Goal: Information Seeking & Learning: Find specific fact

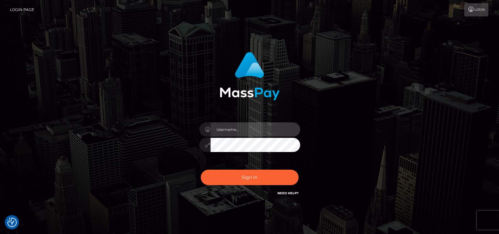
type input "petros.kidane"
drag, startPoint x: 219, startPoint y: 161, endPoint x: 215, endPoint y: 166, distance: 5.6
click at [216, 165] on div "petros.kidane" at bounding box center [249, 142] width 110 height 48
click at [215, 166] on div "Sign in Need Help?" at bounding box center [249, 180] width 110 height 28
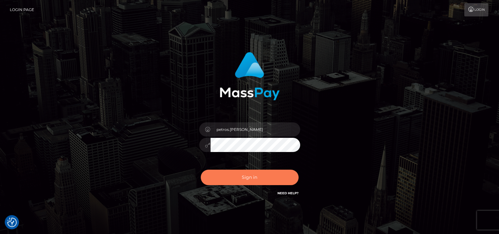
click at [219, 174] on button "Sign in" at bounding box center [250, 177] width 98 height 15
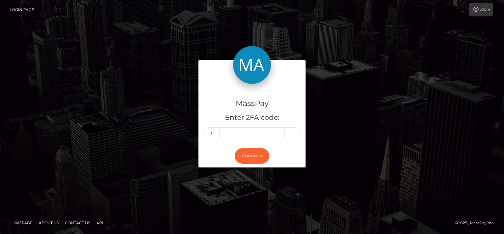
type input "8"
type input "1"
type input "5"
type input "2"
type input "8"
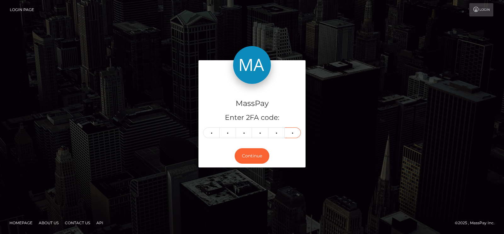
type input "8"
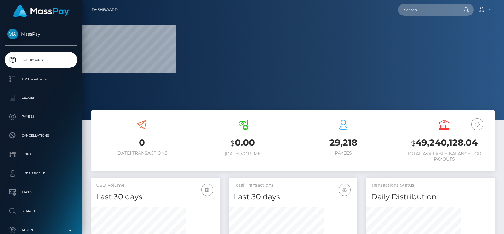
click at [258, 31] on div at bounding box center [293, 60] width 423 height 120
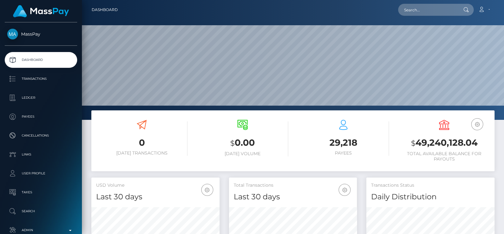
scroll to position [112, 128]
click at [422, 13] on input "text" at bounding box center [428, 10] width 59 height 12
paste input "glebjob123@gmail.com"
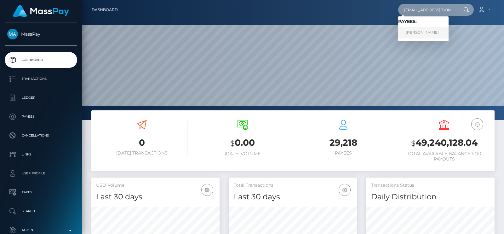
type input "glebjob123@gmail.com"
click at [414, 31] on link "GLEB ALEKSEYEVICH IVANOV" at bounding box center [424, 33] width 50 height 12
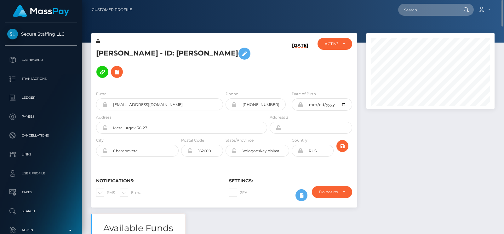
click at [103, 45] on h5 "[PERSON_NAME] - ID: [PERSON_NAME]" at bounding box center [180, 62] width 168 height 37
click at [103, 45] on h5 "GLEB ALEKSEYEVICH IVANOV - ID: Gleb Ivanov" at bounding box center [180, 62] width 168 height 37
copy h5 "GLEB"
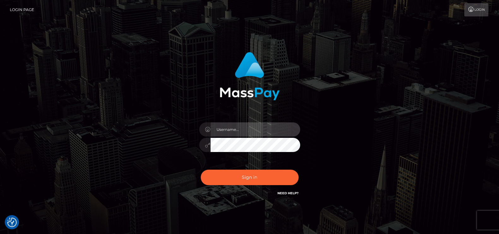
type input "petros.[PERSON_NAME]"
click at [233, 164] on div "petros.kidane" at bounding box center [249, 142] width 110 height 48
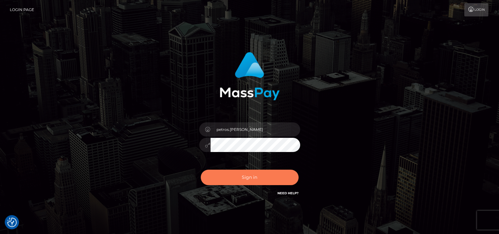
click at [233, 170] on button "Sign in" at bounding box center [250, 177] width 98 height 15
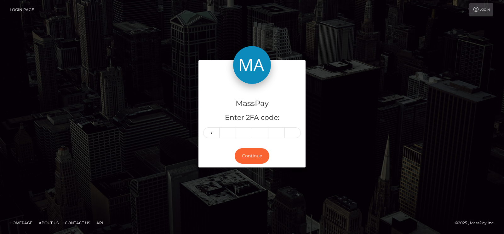
type input "2"
type input "7"
type input "9"
type input "4"
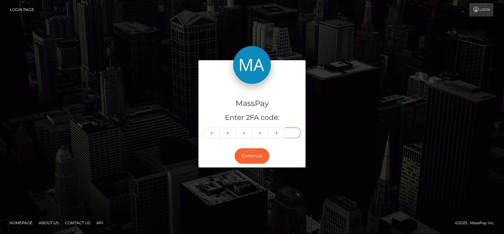
type input "4"
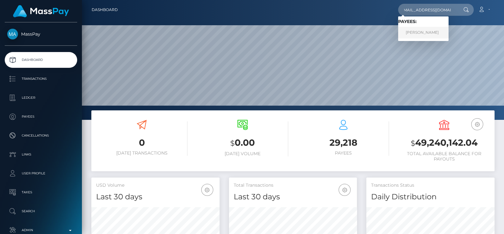
type input "contact@ameliedouleur.ch"
click at [417, 29] on link "JAQUELINE SCHRIEFL" at bounding box center [424, 33] width 50 height 12
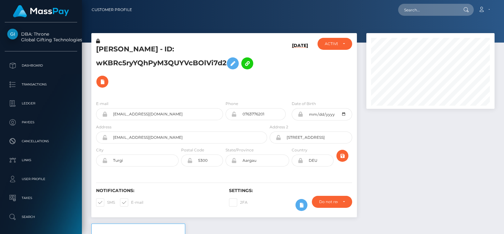
scroll to position [75, 128]
click at [100, 11] on link "Customer Profile" at bounding box center [112, 9] width 40 height 13
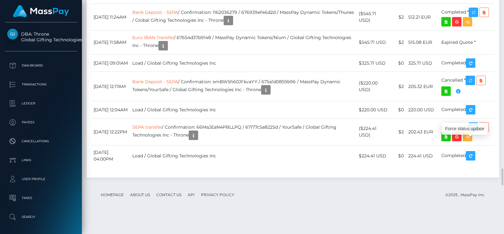
scroll to position [75, 128]
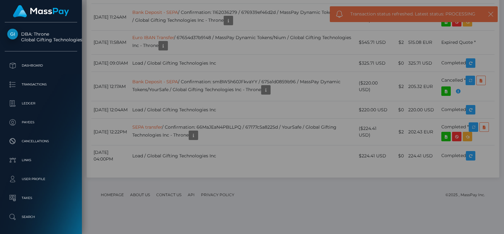
scroll to position [0, 0]
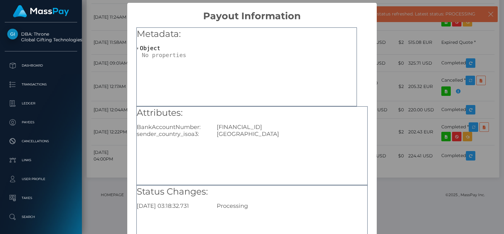
click at [273, 125] on div "CH44090001M5163860876" at bounding box center [292, 127] width 160 height 7
copy div "CH44090001M5163860876"
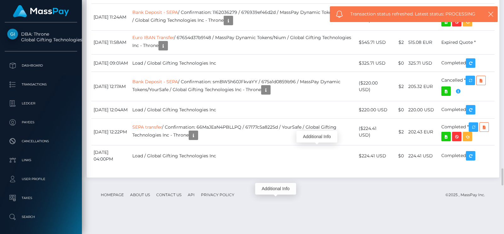
scroll to position [75, 128]
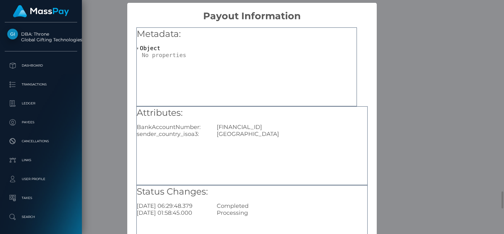
scroll to position [0, 0]
click at [246, 124] on div "CH44090001M5163860876" at bounding box center [292, 127] width 160 height 7
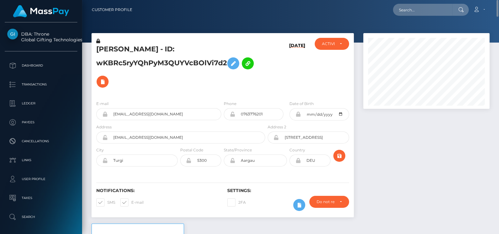
click at [117, 45] on h5 "JAQUELINE SCHRIEFL - ID: wKBRc5ryYQhPyM3QUYVcBOlVi7d2" at bounding box center [178, 67] width 165 height 46
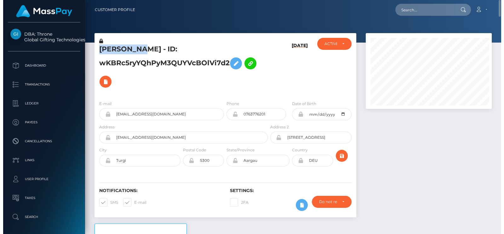
scroll to position [75, 128]
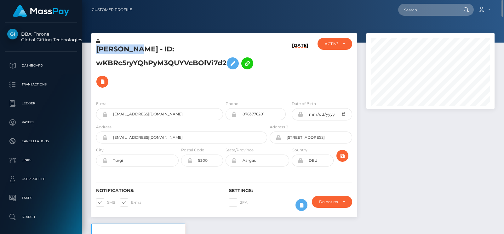
copy h5 "JAQUELINE"
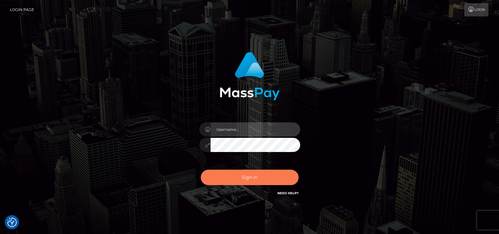
type input "petros.kidane"
click at [248, 174] on button "Sign in" at bounding box center [250, 177] width 98 height 15
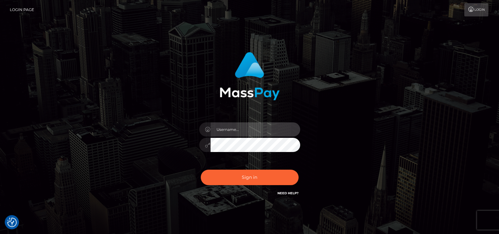
type input "petros.kidane"
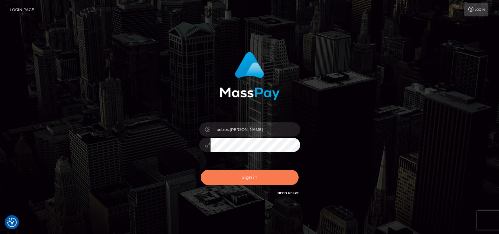
click at [248, 174] on button "Sign in" at bounding box center [250, 177] width 98 height 15
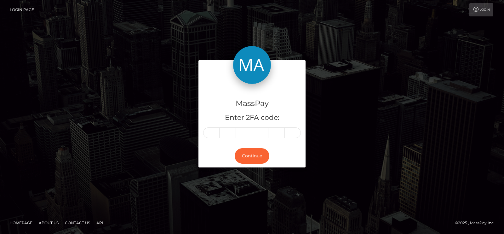
click at [391, 150] on div "MassPay Enter 2FA code: Continue" at bounding box center [252, 116] width 359 height 113
click at [202, 132] on div "MassPay Enter 2FA code:" at bounding box center [252, 114] width 107 height 61
click at [198, 135] on div "MassPay Enter 2FA code: Continue" at bounding box center [252, 116] width 117 height 113
click at [201, 135] on div "MassPay Enter 2FA code:" at bounding box center [252, 114] width 107 height 61
click at [208, 133] on input "text" at bounding box center [211, 132] width 16 height 11
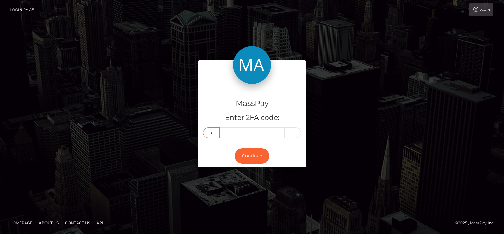
type input "0"
type input "9"
type input "3"
type input "4"
type input "3"
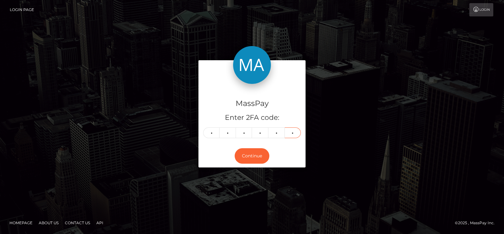
type input "1"
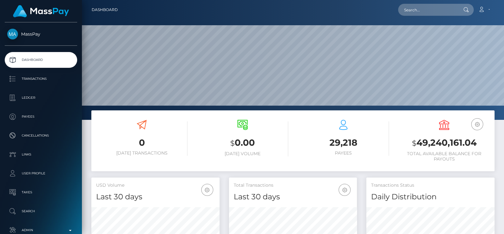
scroll to position [112, 128]
click at [447, 12] on input "text" at bounding box center [428, 10] width 59 height 12
paste input "[EMAIL_ADDRESS][DOMAIN_NAME]"
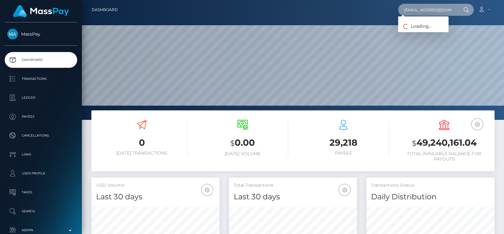
type input "[EMAIL_ADDRESS][DOMAIN_NAME]"
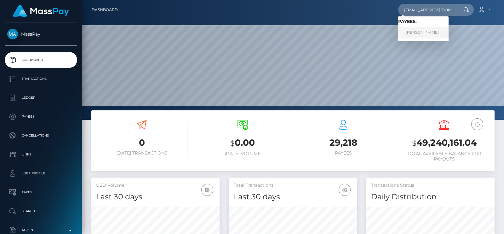
click at [407, 31] on link "Katie Vincent" at bounding box center [424, 33] width 50 height 12
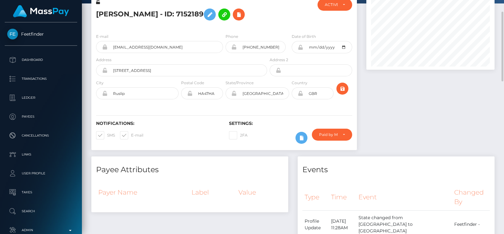
scroll to position [79, 0]
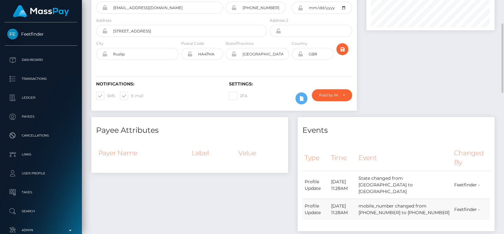
click at [421, 207] on td "mobile_number changed from +440738832562 to +447388325627" at bounding box center [405, 209] width 96 height 21
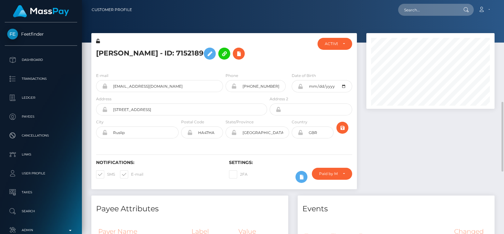
scroll to position [157, 0]
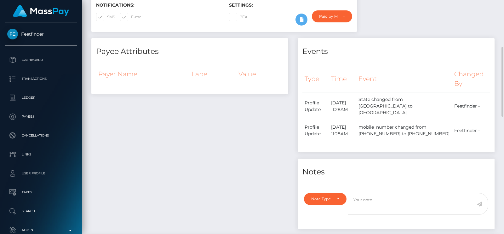
copy td "447388325627"
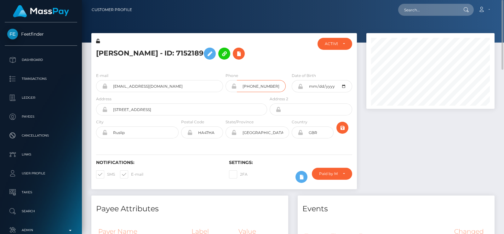
click at [260, 81] on input "+447388325627" at bounding box center [261, 86] width 49 height 12
click at [275, 62] on div at bounding box center [291, 53] width 44 height 30
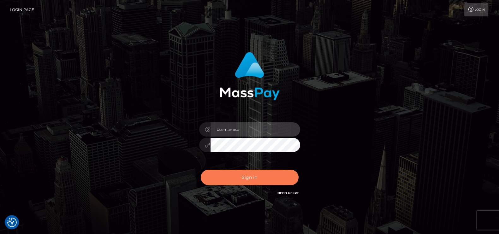
type input "petros.[PERSON_NAME]"
drag, startPoint x: 267, startPoint y: 179, endPoint x: 260, endPoint y: 178, distance: 7.3
click at [267, 179] on button "Sign in" at bounding box center [250, 177] width 98 height 15
type input "petros.[PERSON_NAME]"
click at [281, 184] on button "Sign in" at bounding box center [250, 177] width 98 height 15
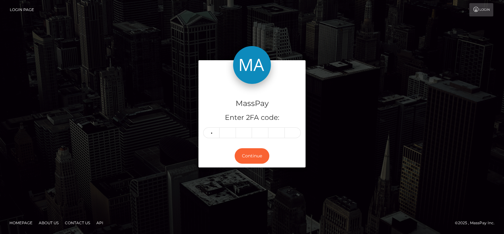
type input "5"
type input "9"
type input "4"
type input "0"
type input "6"
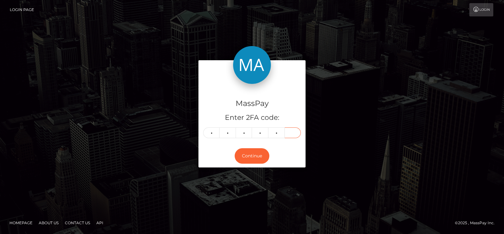
type input "6"
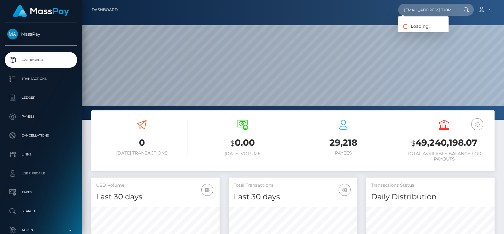
scroll to position [112, 128]
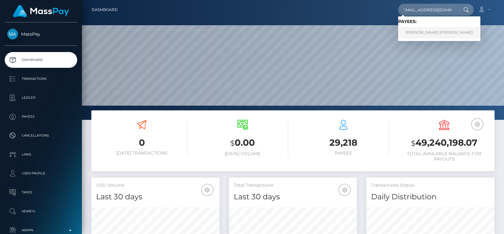
type input "[EMAIL_ADDRESS][DOMAIN_NAME]"
click at [414, 30] on link "REECE SINCLAIR DAVIES" at bounding box center [440, 33] width 82 height 12
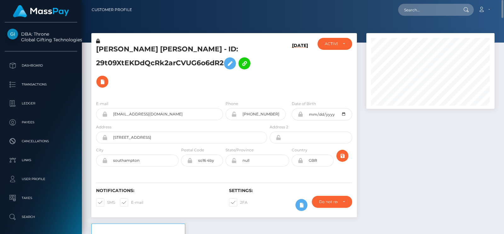
click at [117, 49] on h5 "REECE SINCLAIR DAVIES - ID: 29t09XtEKDdQcRk2arCVUG6o6dR2" at bounding box center [180, 67] width 168 height 46
copy h5 "REECE"
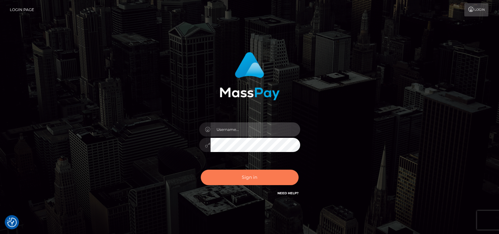
type input "petros.[PERSON_NAME]"
click at [247, 181] on button "Sign in" at bounding box center [250, 177] width 98 height 15
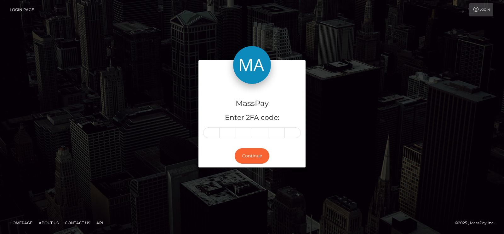
click at [215, 131] on input "text" at bounding box center [211, 132] width 16 height 11
type input "6"
type input "5"
type input "1"
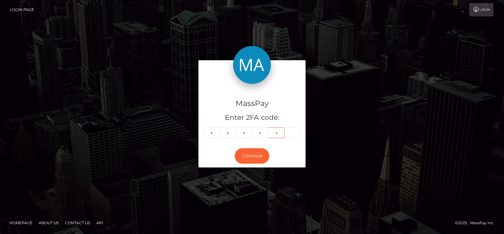
type input "8"
type input "6"
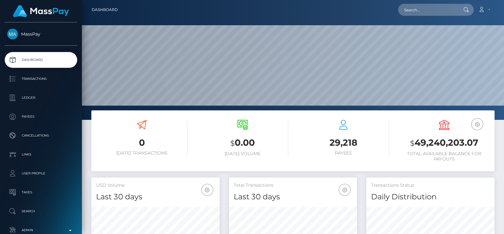
scroll to position [112, 128]
click at [418, 10] on input "text" at bounding box center [428, 10] width 59 height 12
paste input "luischike246@gmail.com"
click at [443, 7] on input "luischike246@gmail.com" at bounding box center [428, 10] width 59 height 12
paste input "theejesychu@outlook"
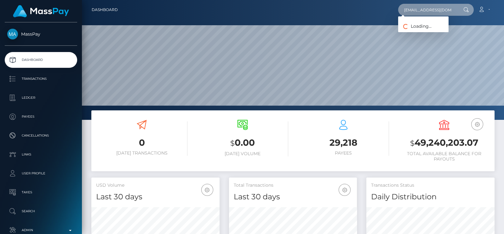
scroll to position [0, 3]
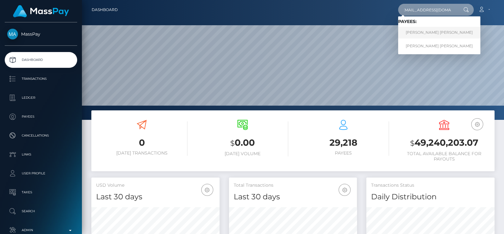
type input "theejesychu@outlook.com"
click at [427, 33] on link "JESSICA DAISY O'LEARY-NASH" at bounding box center [440, 33] width 82 height 12
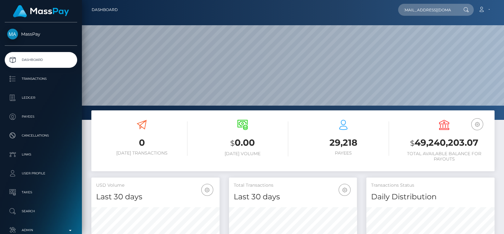
scroll to position [0, 0]
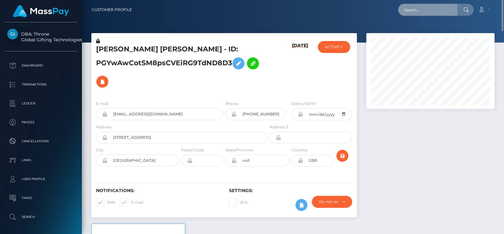
click at [418, 10] on input "text" at bounding box center [428, 10] width 59 height 12
paste input "[EMAIL_ADDRESS][DOMAIN_NAME]"
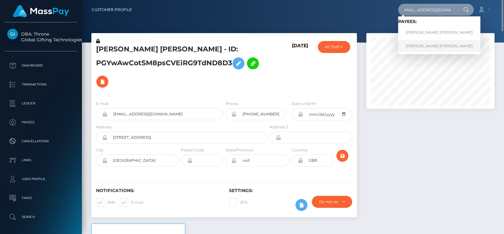
type input "[EMAIL_ADDRESS][DOMAIN_NAME]"
click at [421, 46] on link "JESSICA DAISY O'LEARY-NASH" at bounding box center [440, 46] width 82 height 12
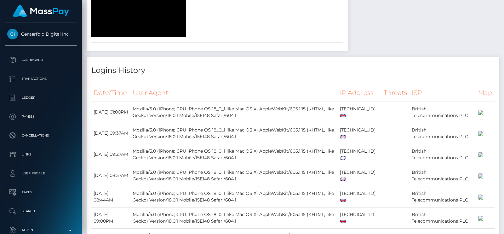
scroll to position [1064, 0]
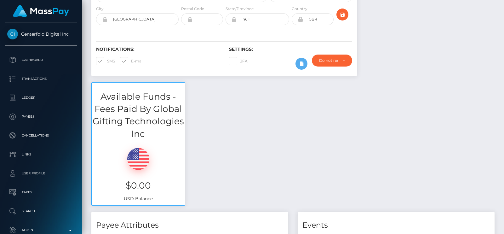
scroll to position [0, 0]
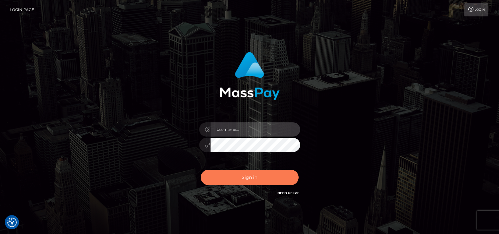
type input "petros.[PERSON_NAME]"
click at [236, 174] on button "Sign in" at bounding box center [250, 177] width 98 height 15
type input "petros.[PERSON_NAME]"
click at [234, 183] on button "Sign in" at bounding box center [250, 177] width 98 height 15
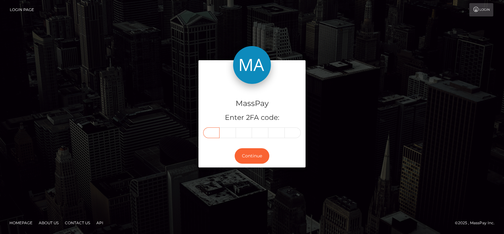
paste input "6"
type input "6"
type input "1"
type input "2"
type input "7"
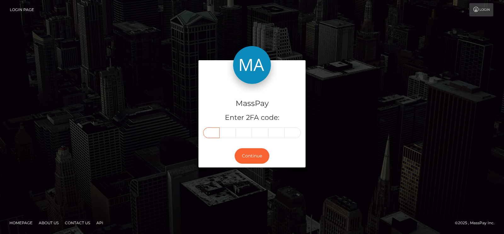
type input "8"
type input "7"
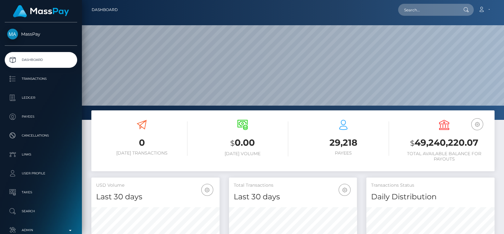
scroll to position [112, 128]
paste input "rrayista@gmail.com"
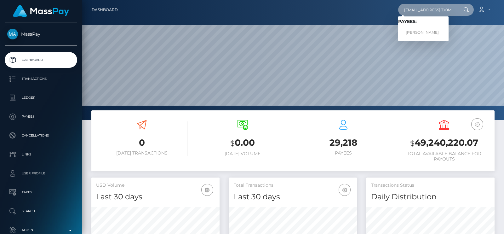
type input "rrayista@gmail.com"
click at [419, 29] on link "RUBEN LAZARO MARTINEZ" at bounding box center [424, 33] width 50 height 12
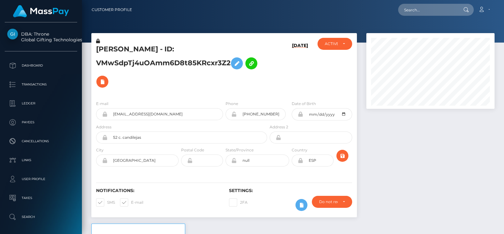
scroll to position [75, 128]
click at [110, 48] on h5 "RUBEN LAZARO MARTINEZ - ID: VMwSdpTj4uOAmm6D8t85KRcxr3Z2" at bounding box center [180, 67] width 168 height 46
click at [112, 48] on h5 "RUBEN LAZARO MARTINEZ - ID: VMwSdpTj4uOAmm6D8t85KRcxr3Z2" at bounding box center [180, 67] width 168 height 46
copy h5 "RUBEN"
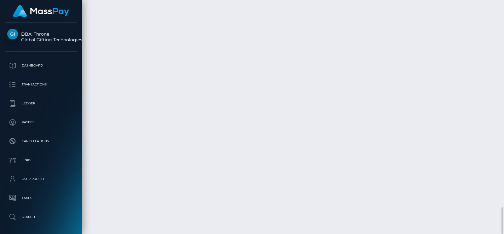
scroll to position [1649, 0]
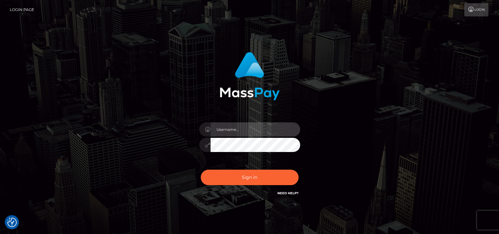
type input "petros.kidane"
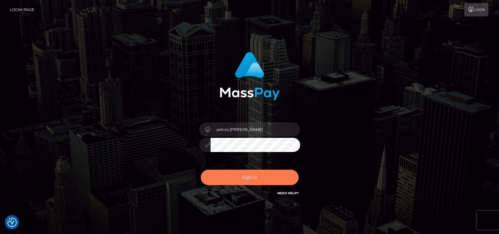
click at [242, 177] on button "Sign in" at bounding box center [250, 177] width 98 height 15
type input "petros.[PERSON_NAME]"
click at [258, 178] on button "Sign in" at bounding box center [250, 177] width 98 height 15
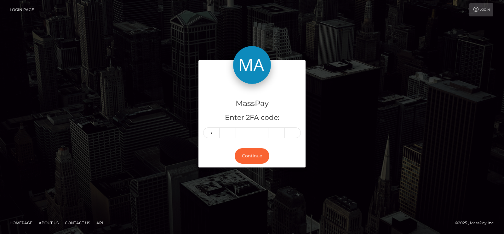
type input "2"
type input "6"
type input "3"
type input "1"
type input "2"
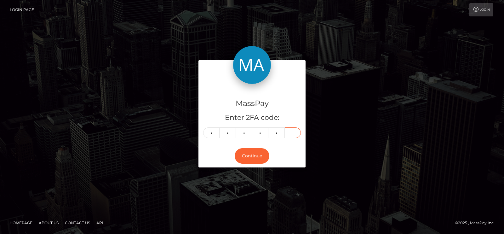
type input "6"
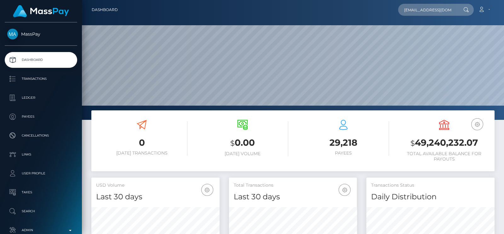
scroll to position [0, 9]
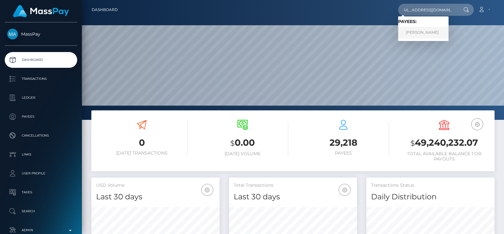
type input "[EMAIL_ADDRESS][DOMAIN_NAME]"
click at [434, 37] on link "[PERSON_NAME]" at bounding box center [424, 33] width 50 height 12
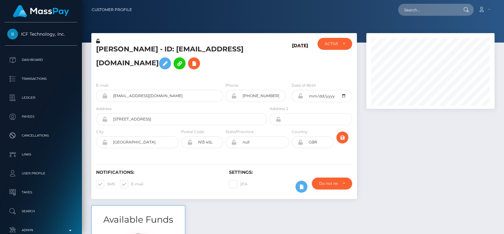
scroll to position [75, 128]
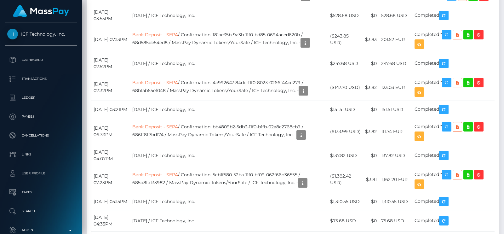
click at [455, 111] on body "ICF Technology, Inc. Dashboard Transactions Ledger Payees Links" at bounding box center [252, 117] width 504 height 234
click at [455, 109] on div "Force status update" at bounding box center [452, 108] width 46 height 12
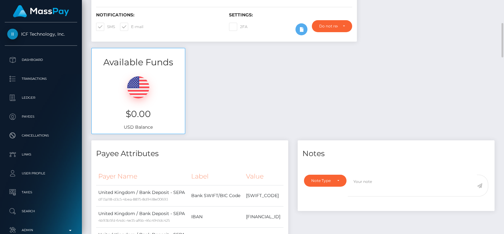
scroll to position [0, 0]
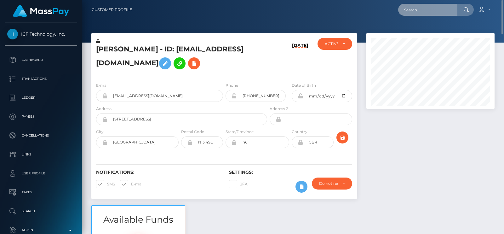
click at [416, 9] on input "text" at bounding box center [428, 10] width 59 height 12
paste input "thesinfuldeity@gmail.com"
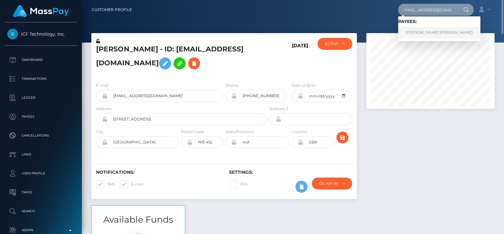
type input "thesinfuldeity@gmail.com"
click at [408, 31] on link "REECE SINCLAIR DAVIES" at bounding box center [440, 33] width 82 height 12
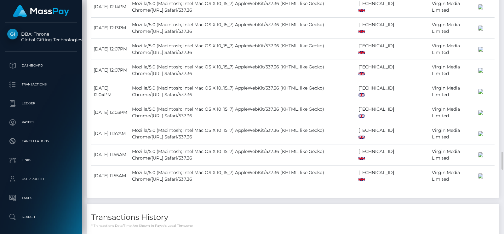
scroll to position [1458, 0]
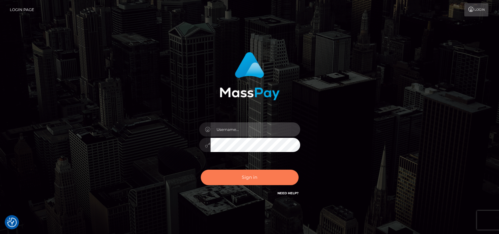
type input "petros.[PERSON_NAME]"
click at [248, 178] on button "Sign in" at bounding box center [250, 177] width 98 height 15
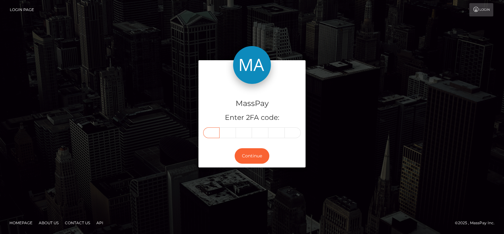
paste input "6"
type input "6"
type input "4"
type input "1"
type input "5"
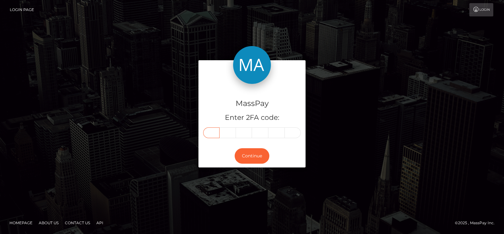
type input "9"
type input "2"
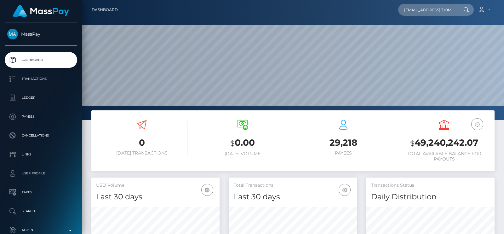
scroll to position [112, 128]
type input "teen_aly@outlook.com"
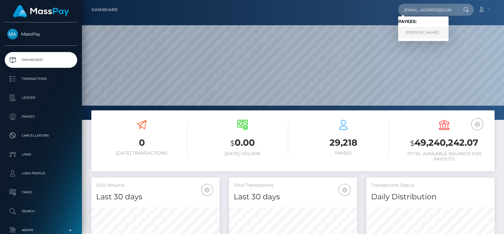
click at [423, 31] on link "Alevtina Sergeevna Markelova" at bounding box center [424, 33] width 50 height 12
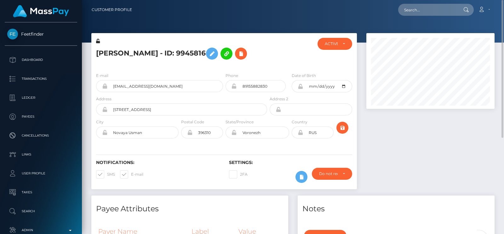
scroll to position [75, 128]
click at [110, 48] on h5 "Alevtina Sergeevna Markelova - ID: 9945816" at bounding box center [180, 53] width 168 height 18
copy h5 "Alevtina"
click at [446, 12] on input "text" at bounding box center [428, 10] width 59 height 12
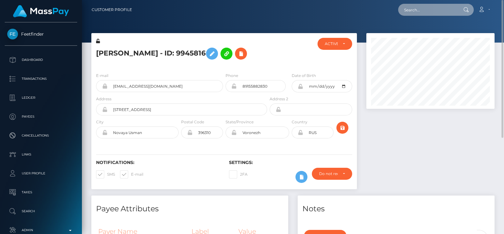
paste input "elieshert21@gmail.com"
type input "elieshert21@gmail.com"
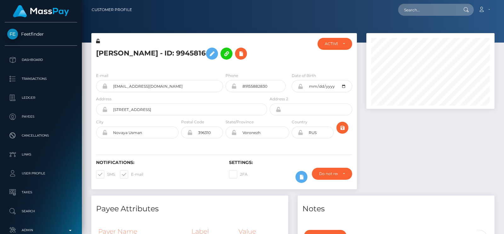
scroll to position [75, 128]
click at [414, 12] on input "text" at bounding box center [428, 10] width 59 height 12
paste input "elieshert21@gmail.com"
paste input "Elieser Labarca"
paste input "elieshert21@gmail.com"
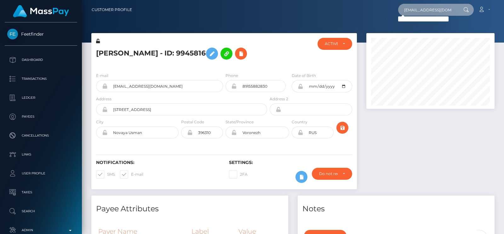
type input "elieshert21@gmail.com"
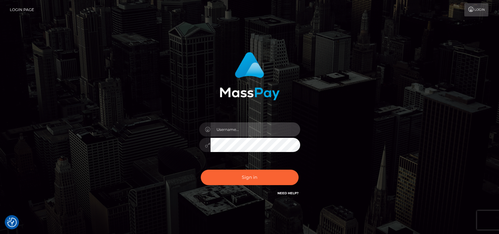
type input "petros.kidane"
click at [230, 163] on div "petros.[PERSON_NAME]" at bounding box center [249, 142] width 110 height 48
click at [231, 169] on div "Sign in Need Help?" at bounding box center [249, 180] width 110 height 28
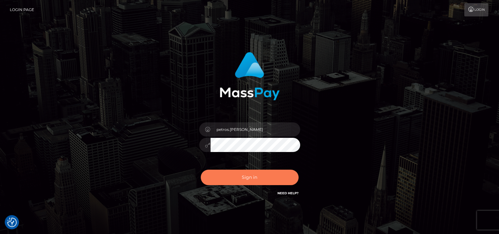
click at [230, 178] on button "Sign in" at bounding box center [250, 177] width 98 height 15
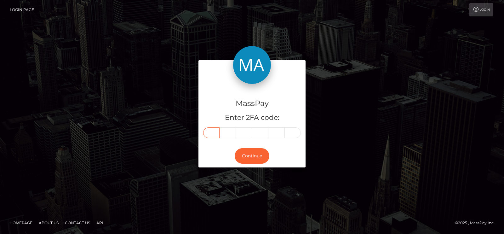
paste input "3"
type input "3"
type input "4"
type input "6"
type input "2"
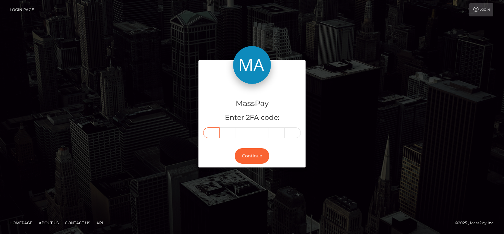
type input "2"
type input "3"
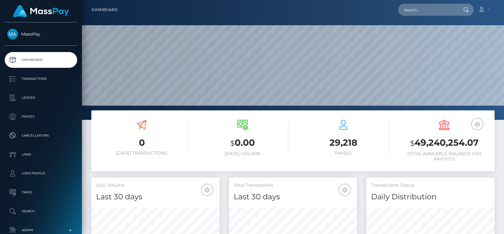
scroll to position [112, 128]
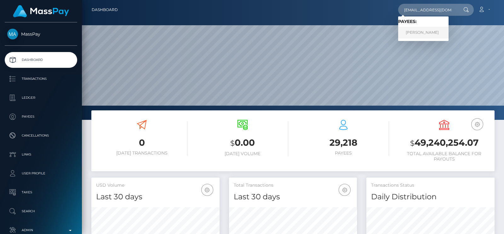
type input "alorastarrrx@gmail.com"
click at [422, 34] on link "FAHIMA ZAKY SHARIF" at bounding box center [424, 33] width 50 height 12
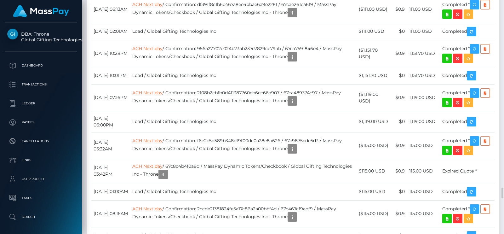
scroll to position [75, 128]
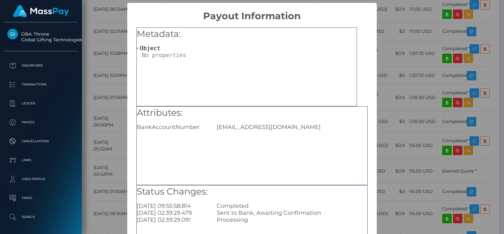
scroll to position [66, 0]
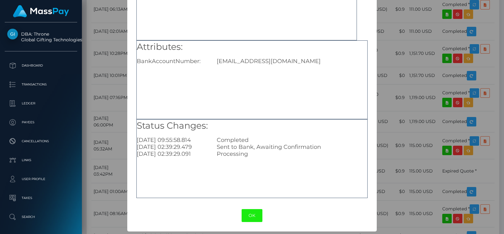
click at [253, 217] on button "OK" at bounding box center [252, 215] width 21 height 13
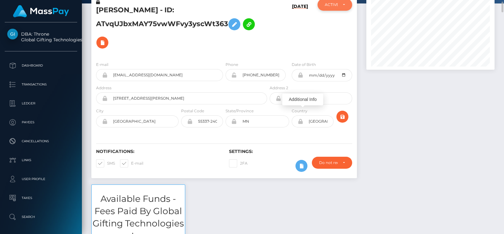
scroll to position [0, 0]
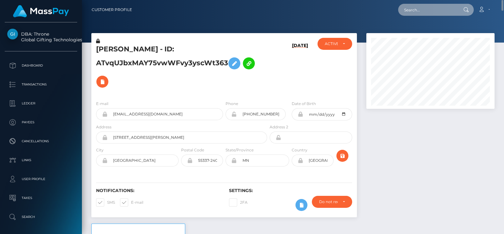
click at [415, 11] on input "text" at bounding box center [428, 10] width 59 height 12
paste input "[EMAIL_ADDRESS][DOMAIN_NAME]"
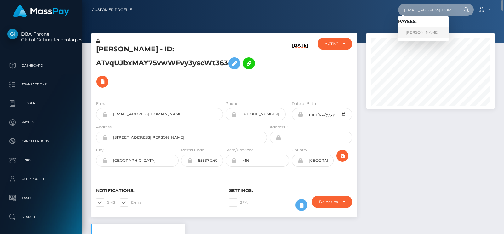
type input "teen_aly@outlook.com"
click at [410, 35] on link "Alevtina Sergeevna Markelova" at bounding box center [424, 33] width 50 height 12
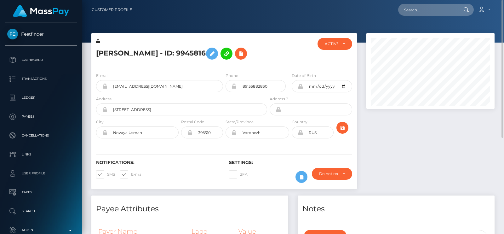
click at [120, 47] on h5 "[PERSON_NAME] - ID: 9945816" at bounding box center [180, 53] width 168 height 18
click at [166, 44] on div "[PERSON_NAME] - ID: 9945816" at bounding box center [179, 53] width 177 height 30
copy div "[PERSON_NAME]"
click at [240, 51] on h5 "[PERSON_NAME] - ID: 9945816" at bounding box center [180, 53] width 168 height 18
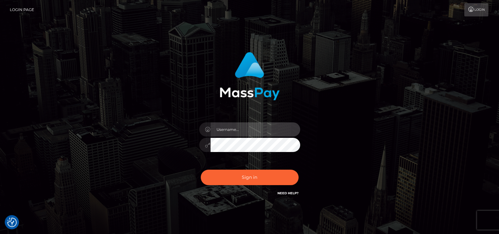
type input "petros.[PERSON_NAME]"
click at [259, 168] on div "Sign in Need Help?" at bounding box center [249, 180] width 110 height 28
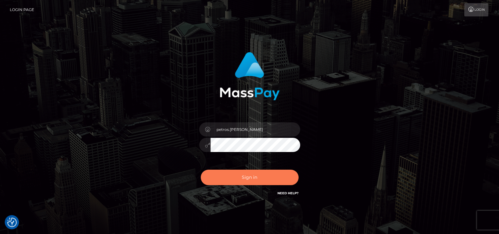
click at [256, 174] on button "Sign in" at bounding box center [250, 177] width 98 height 15
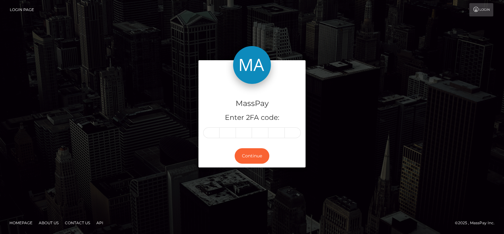
click at [205, 127] on div at bounding box center [252, 132] width 98 height 11
paste input "1"
type input "1"
type input "8"
type input "5"
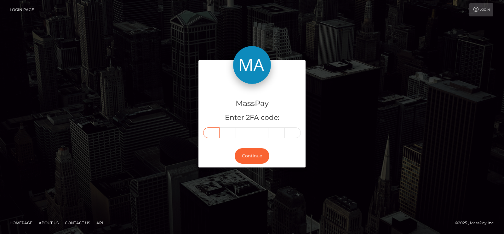
type input "3"
type input "1"
type input "3"
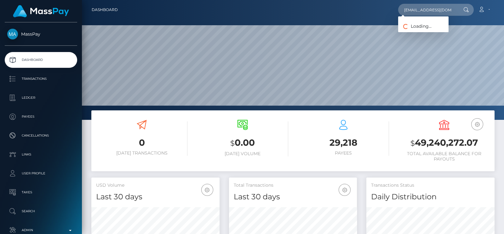
scroll to position [0, 1]
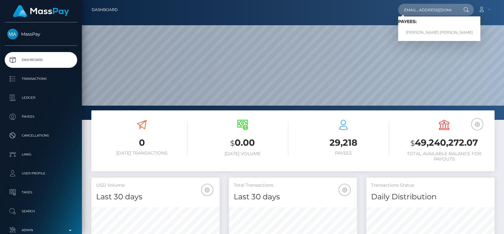
type input "ruficynthia29@gmail.com"
click at [418, 29] on link "Cynthia Lily Rufi" at bounding box center [440, 33] width 82 height 12
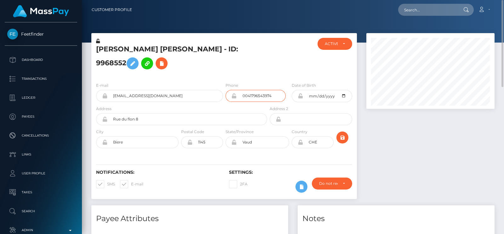
drag, startPoint x: 274, startPoint y: 85, endPoint x: 149, endPoint y: 84, distance: 125.5
click at [149, 84] on div "E-mail ruficynthia29@gmail.com Phone 0041796543974" at bounding box center [224, 93] width 266 height 23
click at [110, 50] on h5 "Cynthia Lily Rufi - ID: 9968552" at bounding box center [180, 58] width 168 height 28
copy h5 "Cynthia"
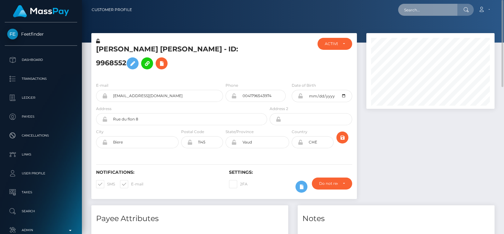
click at [420, 8] on input "text" at bounding box center [428, 10] width 59 height 12
paste input "[EMAIL_ADDRESS][DOMAIN_NAME]"
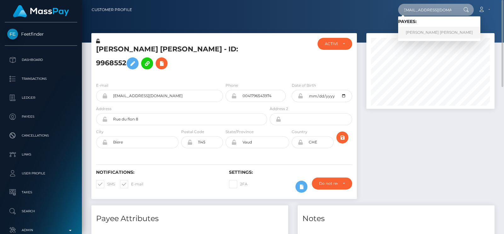
type input "[EMAIL_ADDRESS][DOMAIN_NAME]"
click at [434, 31] on link "REECE SINCLAIR DAVIES" at bounding box center [440, 33] width 82 height 12
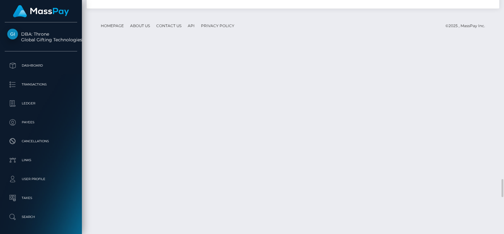
scroll to position [2089, 0]
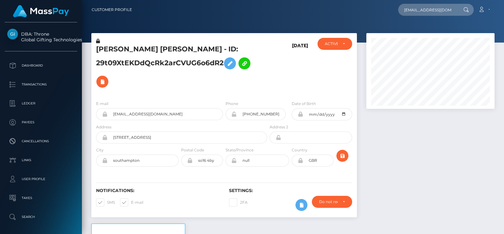
scroll to position [75, 128]
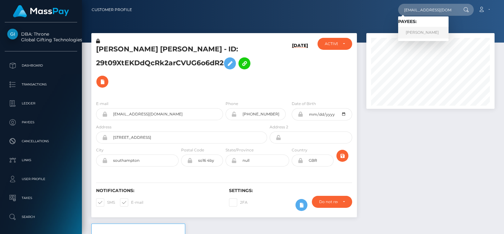
type input "[EMAIL_ADDRESS][DOMAIN_NAME]"
click at [429, 30] on link "[PERSON_NAME]" at bounding box center [424, 33] width 50 height 12
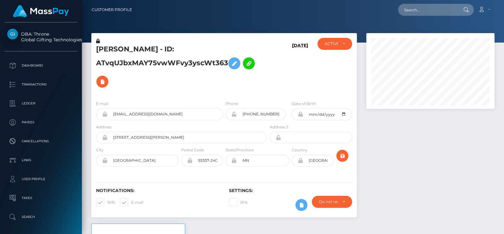
scroll to position [75, 128]
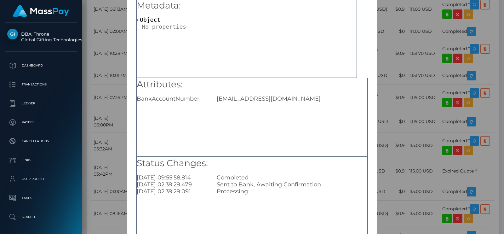
scroll to position [66, 0]
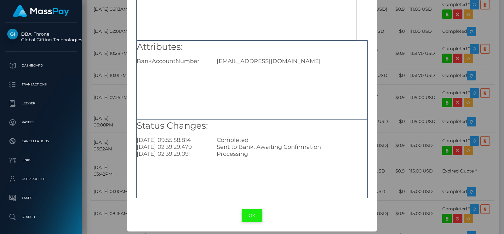
click at [253, 213] on button "OK" at bounding box center [252, 215] width 21 height 13
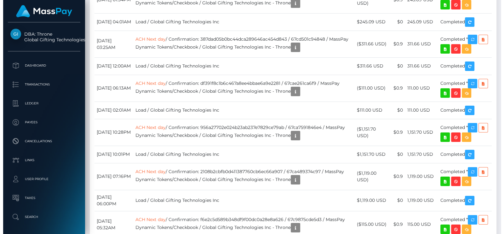
scroll to position [4059, 0]
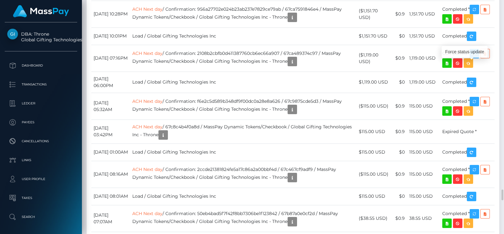
scroll to position [75, 128]
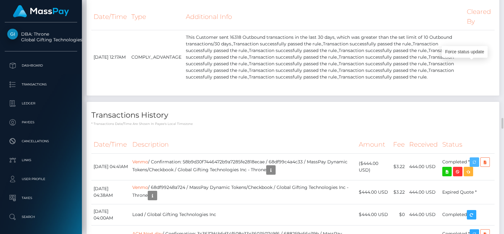
scroll to position [3405, 0]
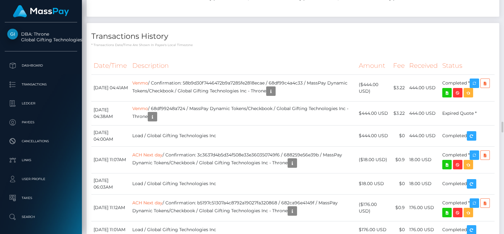
scroll to position [3484, 0]
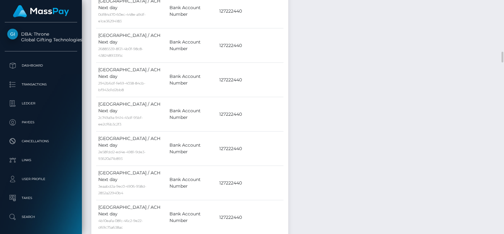
scroll to position [1001, 0]
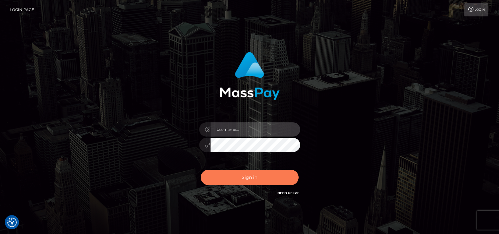
type input "petros.[PERSON_NAME]"
click at [260, 176] on button "Sign in" at bounding box center [250, 177] width 98 height 15
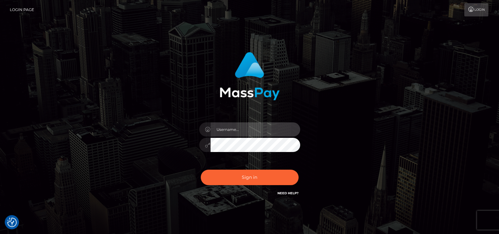
type input "petros.[PERSON_NAME]"
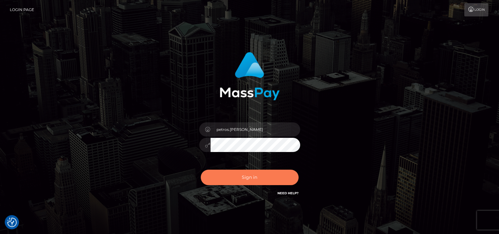
click at [260, 176] on button "Sign in" at bounding box center [250, 177] width 98 height 15
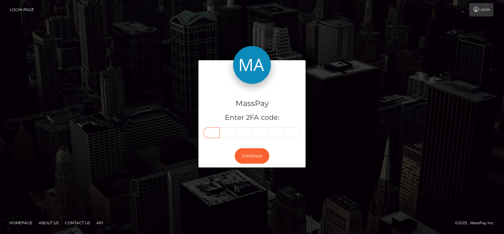
paste input "5"
type input "5"
type input "4"
type input "2"
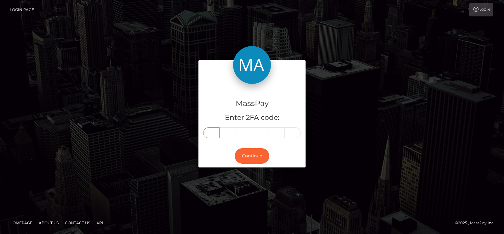
type input "9"
type input "4"
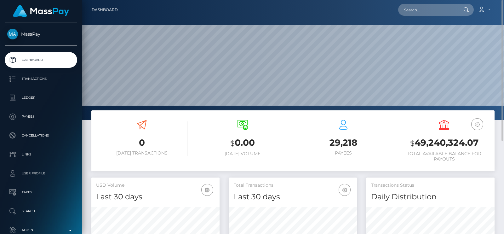
scroll to position [112, 128]
click at [415, 13] on input "text" at bounding box center [428, 10] width 59 height 12
paste input "[EMAIL_ADDRESS][DOMAIN_NAME]"
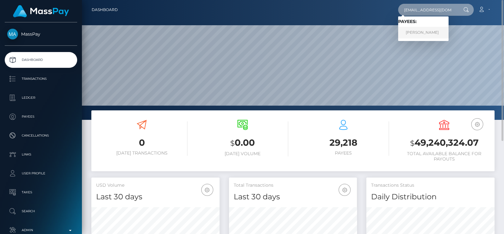
type input "[EMAIL_ADDRESS][DOMAIN_NAME]"
click at [406, 34] on link "[PERSON_NAME]" at bounding box center [424, 33] width 50 height 12
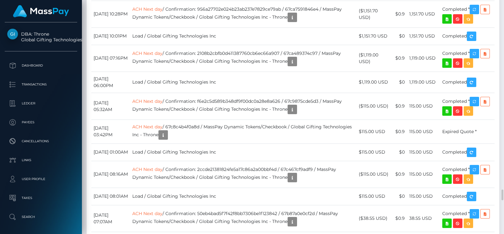
scroll to position [75, 128]
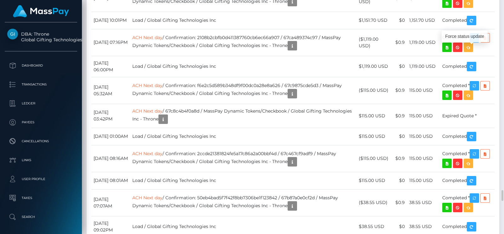
drag, startPoint x: 477, startPoint y: 46, endPoint x: 191, endPoint y: 70, distance: 287.6
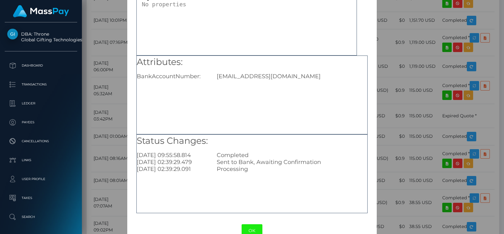
scroll to position [66, 0]
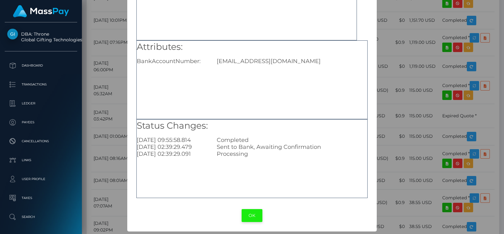
click at [246, 220] on button "OK" at bounding box center [252, 215] width 21 height 13
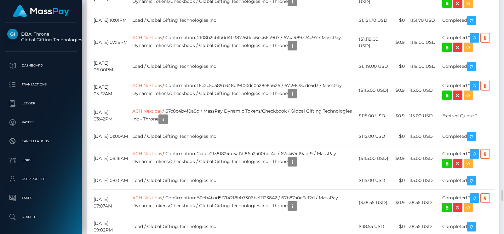
scroll to position [75, 128]
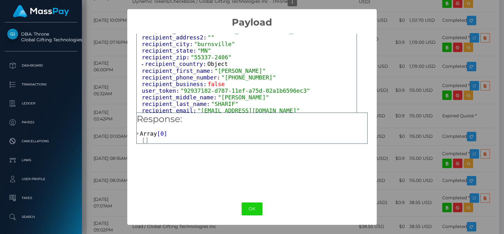
scroll to position [197, 0]
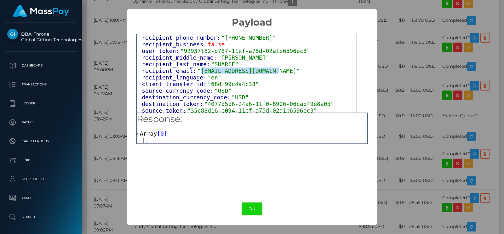
drag, startPoint x: 194, startPoint y: 65, endPoint x: 274, endPoint y: 60, distance: 80.2
click at [274, 67] on div "recipient_email: "alorastarrrx@gmail.com"" at bounding box center [249, 70] width 215 height 7
click at [251, 206] on button "OK" at bounding box center [252, 208] width 21 height 13
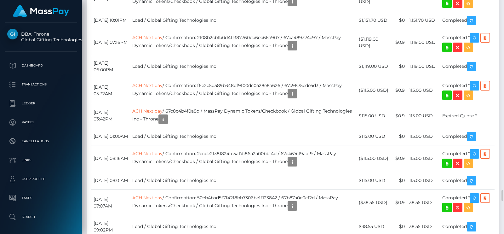
scroll to position [75, 128]
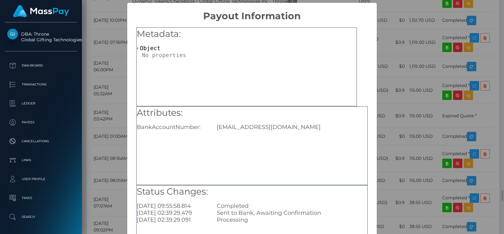
scroll to position [0, 0]
click at [243, 124] on div "fahimashariff1@gmail.com" at bounding box center [292, 127] width 160 height 7
click at [310, 129] on div "fahimashariff1@gmail.com" at bounding box center [292, 127] width 160 height 7
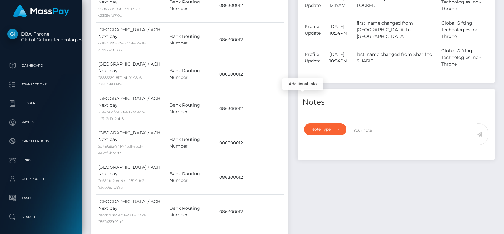
scroll to position [15, 0]
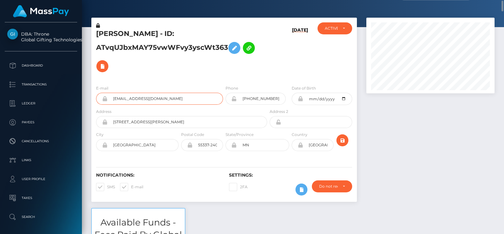
drag, startPoint x: 160, startPoint y: 98, endPoint x: 166, endPoint y: 100, distance: 6.3
click at [161, 98] on input "alorastarrrx@gmail.com" at bounding box center [166, 99] width 116 height 12
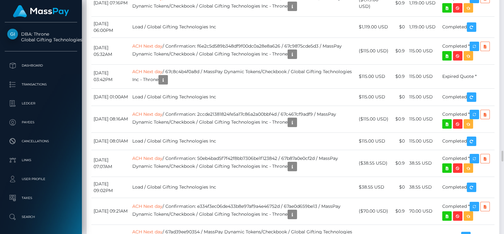
scroll to position [4114, 0]
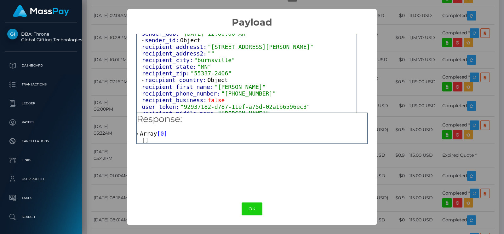
scroll to position [157, 0]
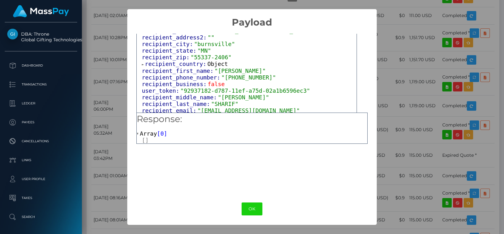
click at [221, 67] on span ""FAHIMA"" at bounding box center [240, 70] width 51 height 7
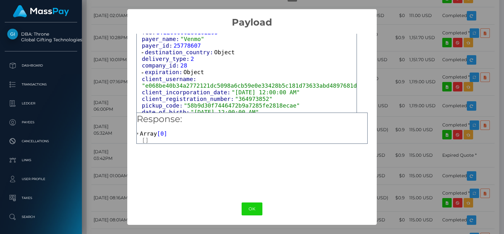
scroll to position [276, 0]
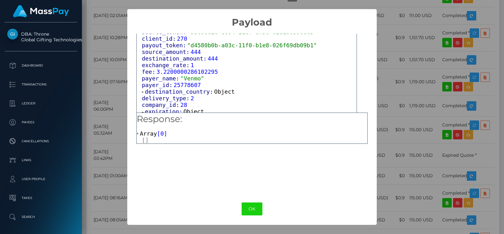
click at [193, 88] on span "destination_country:" at bounding box center [179, 91] width 69 height 7
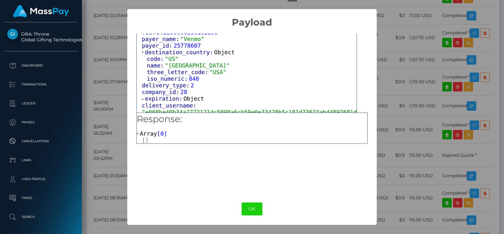
click at [175, 95] on span "expiration:" at bounding box center [164, 98] width 38 height 7
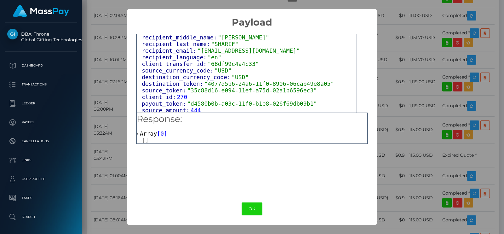
scroll to position [178, 0]
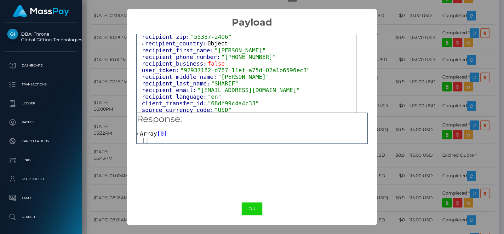
click at [219, 73] on span ""ZAKY"" at bounding box center [243, 76] width 51 height 7
click at [219, 80] on span ""SHARIF"" at bounding box center [224, 83] width 27 height 7
click at [219, 73] on span ""ZAKY"" at bounding box center [243, 76] width 51 height 7
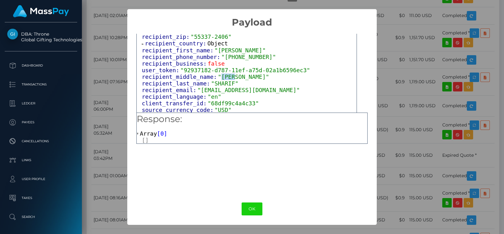
scroll to position [138, 0]
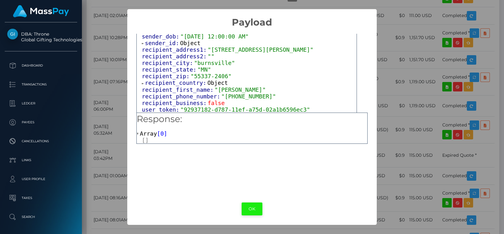
click at [254, 206] on button "OK" at bounding box center [252, 208] width 21 height 13
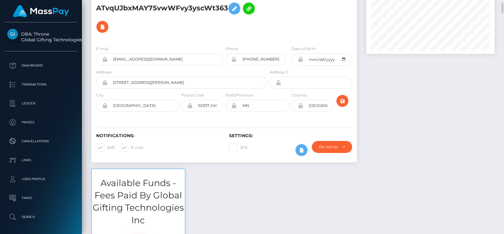
scroll to position [0, 0]
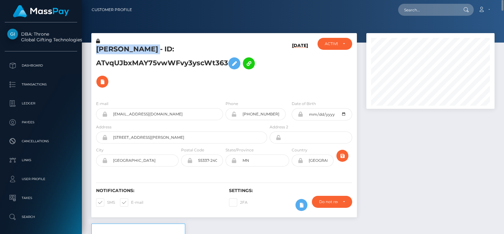
drag, startPoint x: 97, startPoint y: 49, endPoint x: 174, endPoint y: 47, distance: 76.6
click at [174, 47] on h5 "FAHIMA ZAKY SHARIF - ID: ATvqUJbxMAY75vwWFvy3yscWt363" at bounding box center [180, 67] width 168 height 46
copy h5 "FAHIMA ZAKY SHARIF"
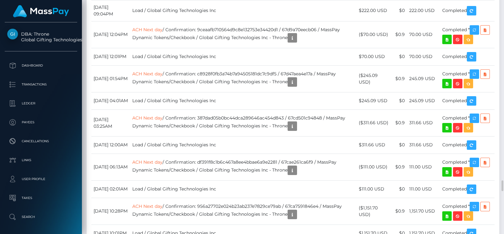
scroll to position [4020, 0]
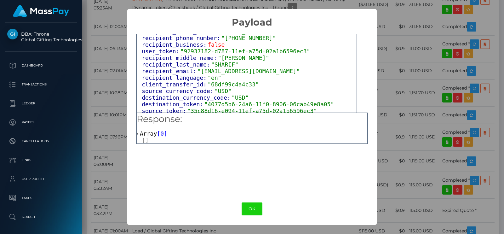
scroll to position [184, 0]
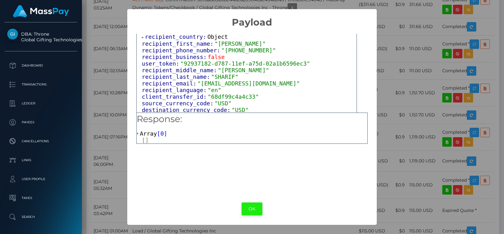
click at [254, 204] on button "OK" at bounding box center [252, 208] width 21 height 13
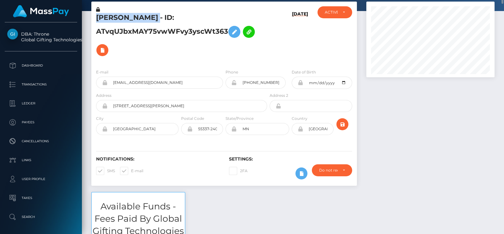
scroll to position [0, 0]
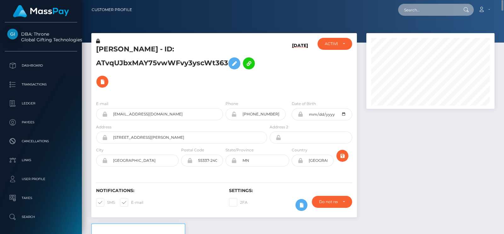
click at [418, 12] on input "text" at bounding box center [428, 10] width 59 height 12
paste input "[EMAIL_ADDRESS][DOMAIN_NAME]"
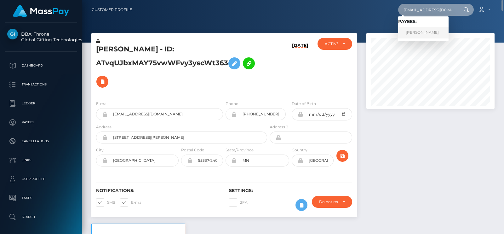
type input "[EMAIL_ADDRESS][DOMAIN_NAME]"
click at [421, 34] on link "MOLLY RENEE HYDE" at bounding box center [424, 33] width 50 height 12
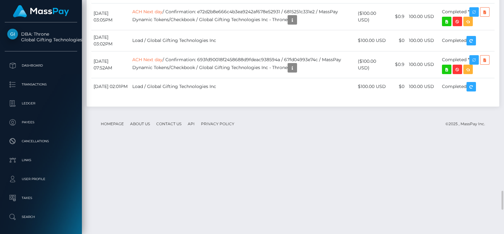
scroll to position [2344, 0]
click at [303, 90] on div "Additional Info" at bounding box center [305, 89] width 41 height 12
click at [306, 87] on div "Additional Info" at bounding box center [305, 89] width 41 height 12
click at [304, 86] on body "DBA: Throne Global Gifting Technologies Inc Dashboard Transactions Ledger Payees" at bounding box center [252, 117] width 504 height 234
click at [304, 86] on div "Additional Info" at bounding box center [305, 89] width 41 height 12
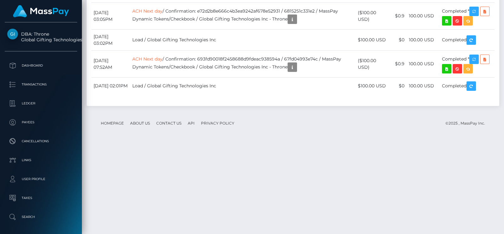
click at [305, 84] on div "Additional Info" at bounding box center [305, 89] width 41 height 12
click at [306, 84] on div "Additional Info" at bounding box center [305, 89] width 41 height 12
click at [304, 85] on div "Additional Info" at bounding box center [305, 89] width 41 height 12
click at [303, 83] on div "Additional Info" at bounding box center [305, 89] width 41 height 12
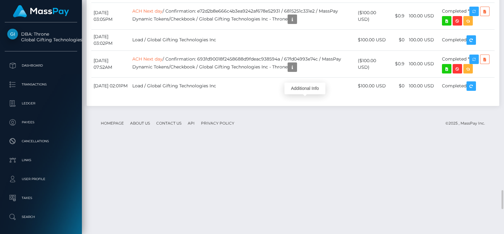
scroll to position [75, 128]
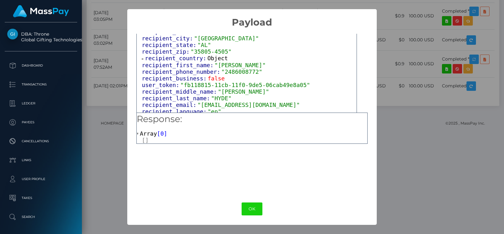
scroll to position [173, 0]
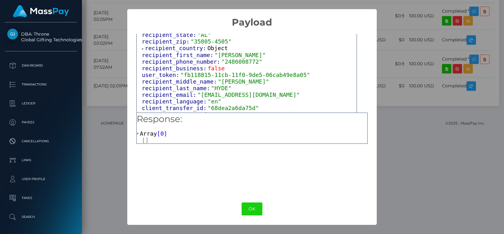
click at [242, 91] on span ""[EMAIL_ADDRESS][DOMAIN_NAME]"" at bounding box center [249, 94] width 102 height 7
click at [249, 212] on button "OK" at bounding box center [252, 208] width 21 height 13
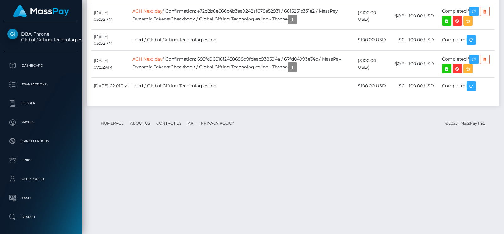
click at [307, 88] on div "Additional Info" at bounding box center [305, 89] width 41 height 12
click at [302, 83] on div "Additional Info" at bounding box center [305, 89] width 41 height 12
click at [305, 83] on div "Additional Info" at bounding box center [305, 89] width 41 height 12
click at [306, 83] on body "DBA: Throne Global Gifting Technologies Inc Dashboard Transactions Ledger Payees" at bounding box center [252, 117] width 504 height 234
click at [306, 83] on div "Additional Info" at bounding box center [305, 89] width 41 height 12
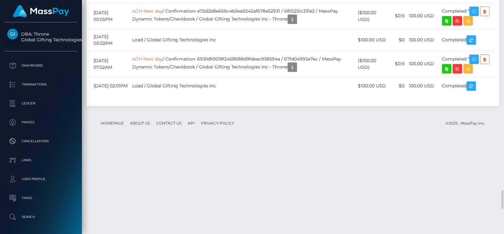
click at [306, 85] on div "Additional Info" at bounding box center [305, 89] width 41 height 12
click at [306, 88] on div "Additional Info" at bounding box center [305, 89] width 41 height 12
click at [307, 83] on body "DBA: Throne Global Gifting Technologies Inc Dashboard Transactions Ledger Payees" at bounding box center [252, 117] width 504 height 234
click at [307, 83] on div "Additional Info" at bounding box center [305, 89] width 41 height 12
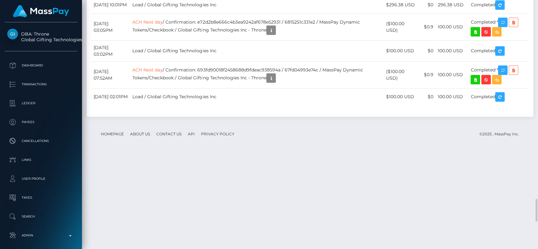
scroll to position [2192, 0]
drag, startPoint x: 457, startPoint y: 1, endPoint x: 283, endPoint y: 62, distance: 184.4
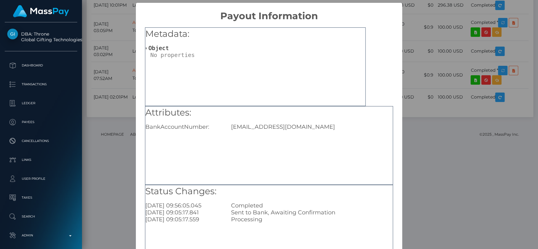
scroll to position [50, 0]
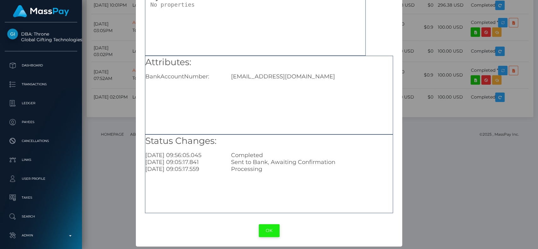
click at [266, 229] on button "OK" at bounding box center [269, 231] width 21 height 13
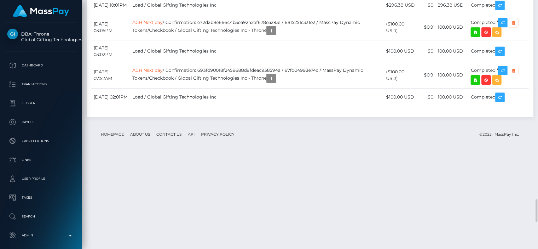
scroll to position [76, 139]
